Goal: Task Accomplishment & Management: Use online tool/utility

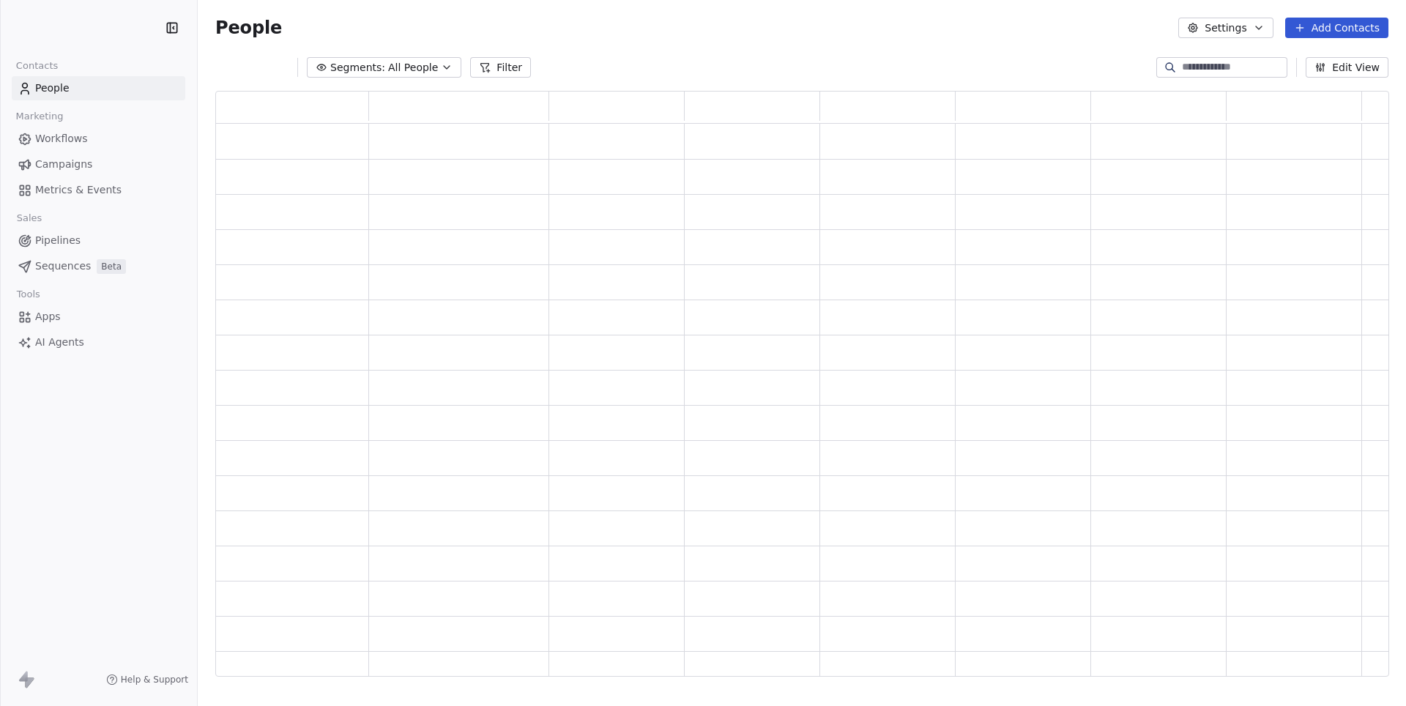
click at [71, 141] on span "Workflows" at bounding box center [61, 138] width 53 height 15
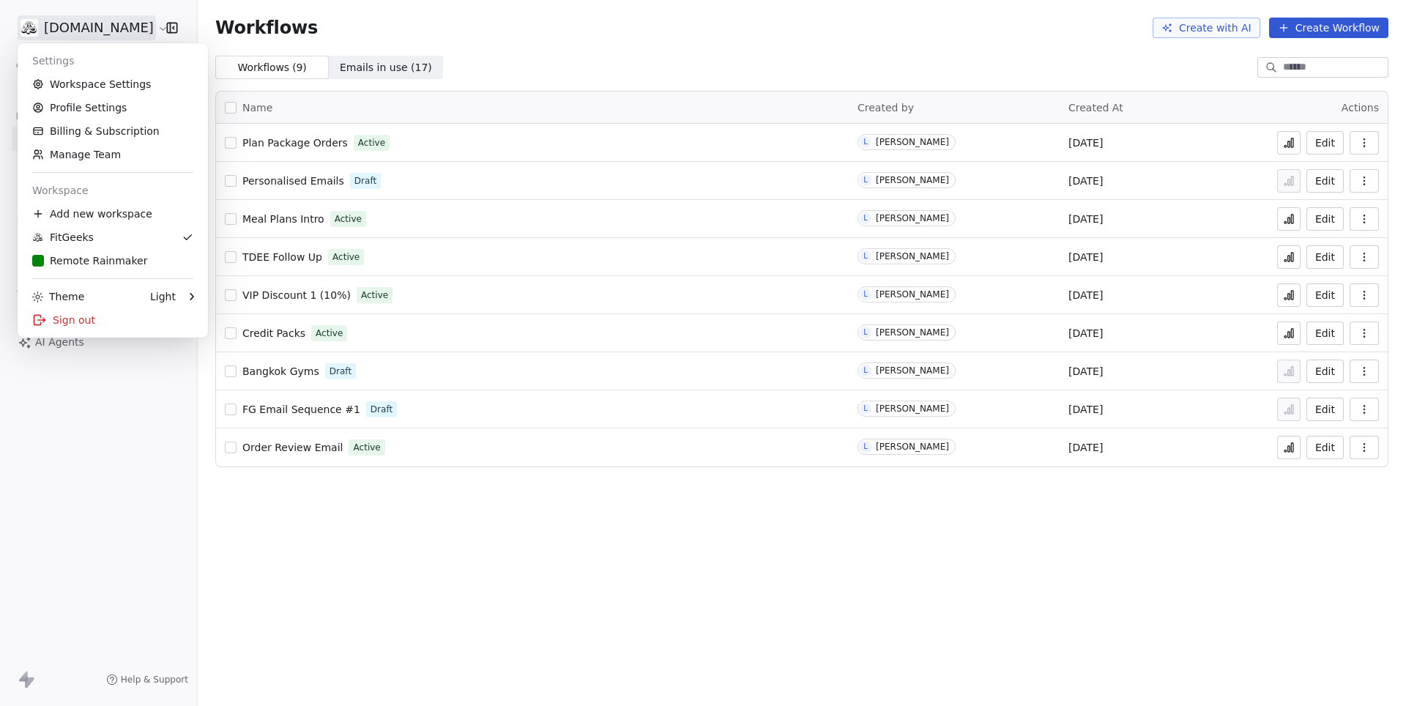
click at [85, 25] on html "[DOMAIN_NAME] Contacts People Marketing Workflows Campaigns Metrics & Events Sa…" at bounding box center [703, 353] width 1406 height 706
click at [94, 262] on div "Remote Rainmaker" at bounding box center [89, 260] width 115 height 15
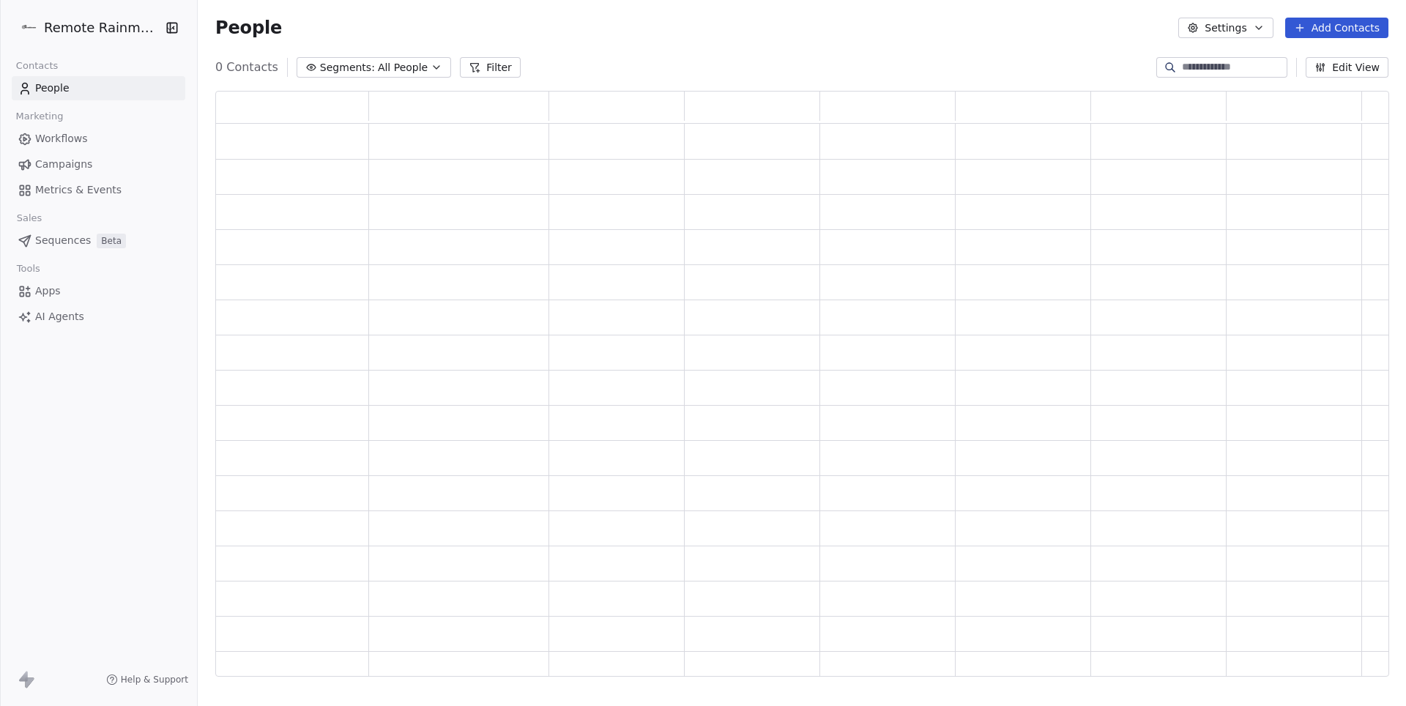
scroll to position [586, 1172]
click at [86, 136] on span "Workflows" at bounding box center [61, 138] width 53 height 15
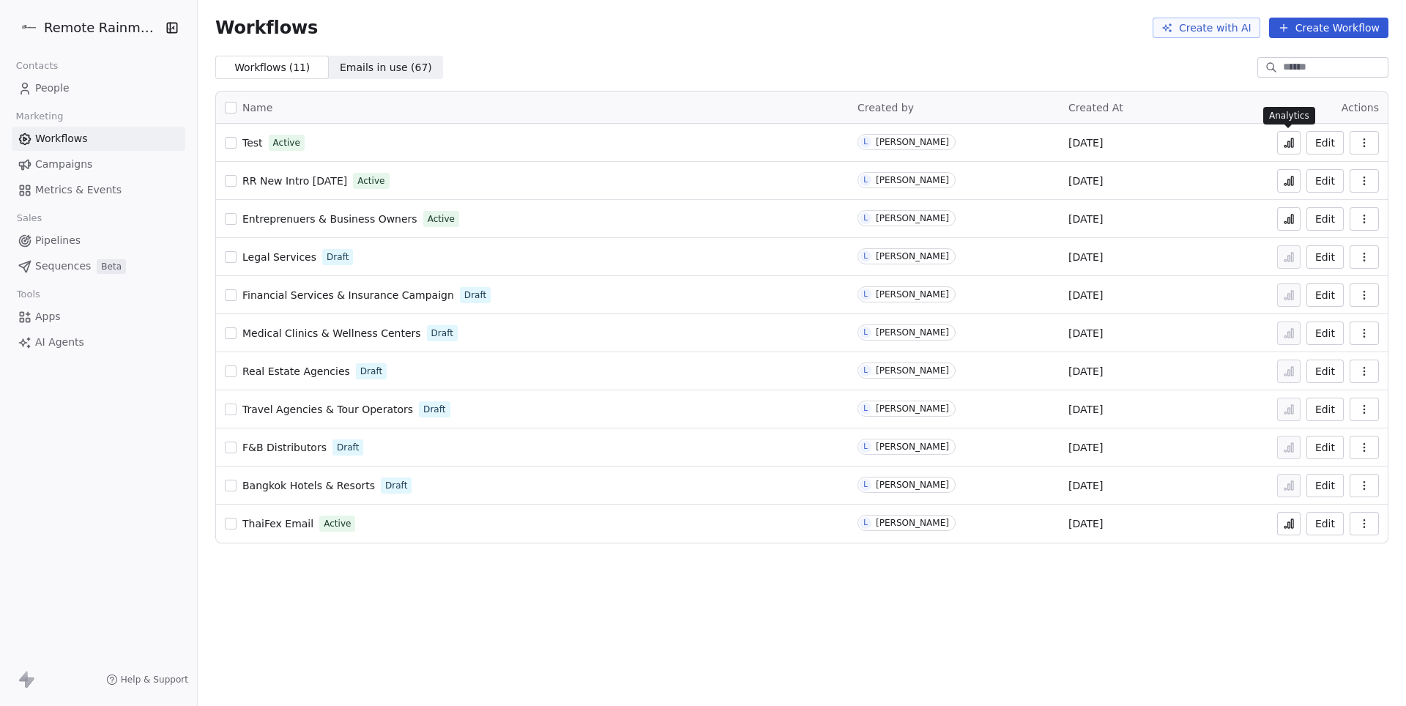
click at [1293, 148] on icon at bounding box center [1289, 143] width 12 height 12
click at [1286, 179] on icon at bounding box center [1289, 181] width 12 height 12
